Goal: Navigation & Orientation: Find specific page/section

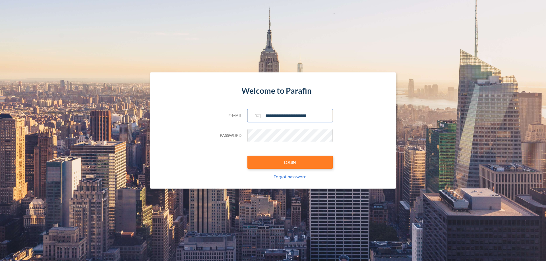
type input "**********"
click at [290, 162] on button "LOGIN" at bounding box center [290, 162] width 85 height 13
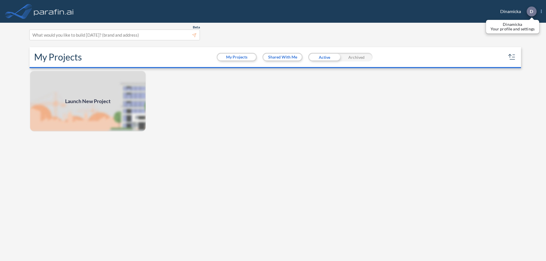
click at [531, 11] on p "D" at bounding box center [531, 11] width 3 height 5
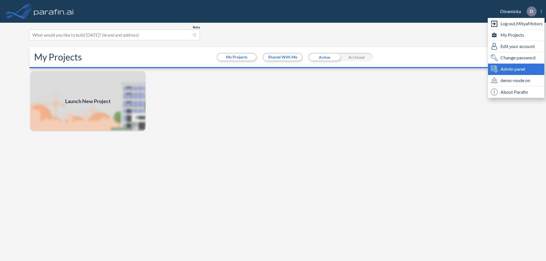
click at [516, 69] on span "Admin panel" at bounding box center [513, 69] width 25 height 7
